Goal: Task Accomplishment & Management: Complete application form

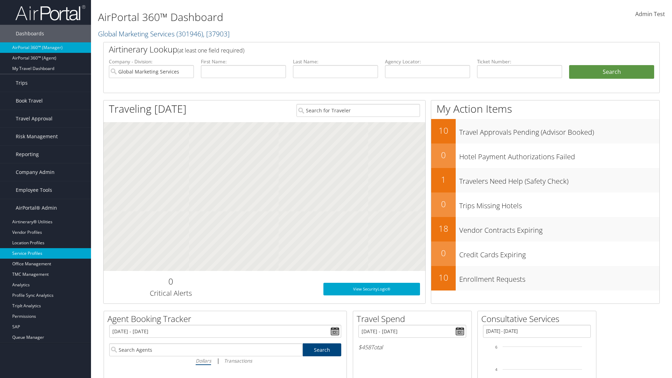
click at [46, 254] on link "Service Profiles" at bounding box center [45, 253] width 91 height 11
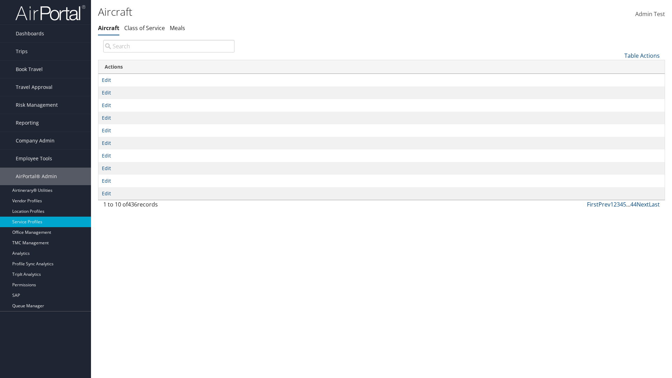
click at [642, 55] on link "Table Actions" at bounding box center [642, 56] width 35 height 8
click at [619, 66] on link "New Record" at bounding box center [619, 67] width 92 height 12
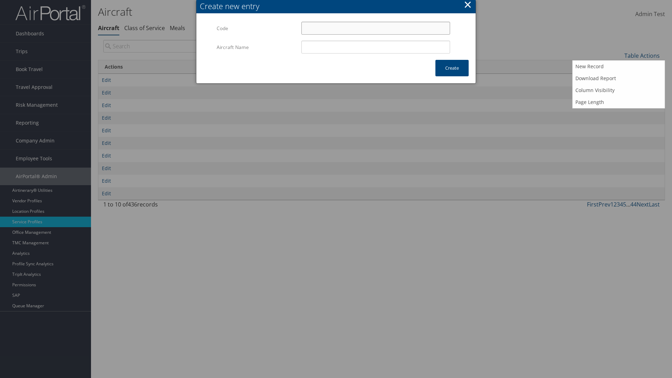
click at [376, 28] on input "Code" at bounding box center [376, 28] width 149 height 13
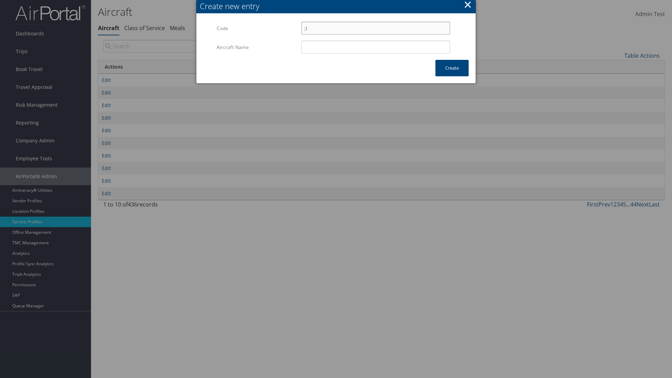
type input ";i"
click at [376, 47] on input "Aircraft Name" at bounding box center [376, 47] width 149 height 13
type input "Test"
type input ";i"
type input "Test"
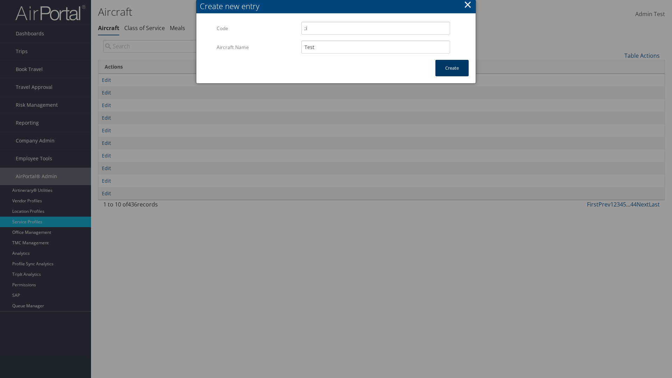
click at [452, 68] on button "Create" at bounding box center [452, 68] width 33 height 16
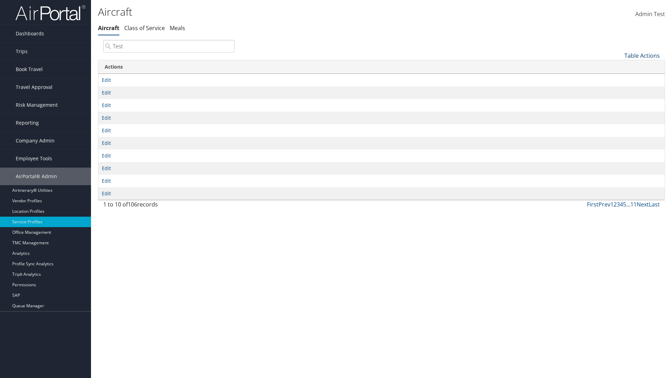
type input "Test"
click at [642, 55] on link "Table Actions" at bounding box center [642, 56] width 35 height 8
click at [619, 90] on link "Column Visibility" at bounding box center [619, 90] width 92 height 12
